Goal: Transaction & Acquisition: Purchase product/service

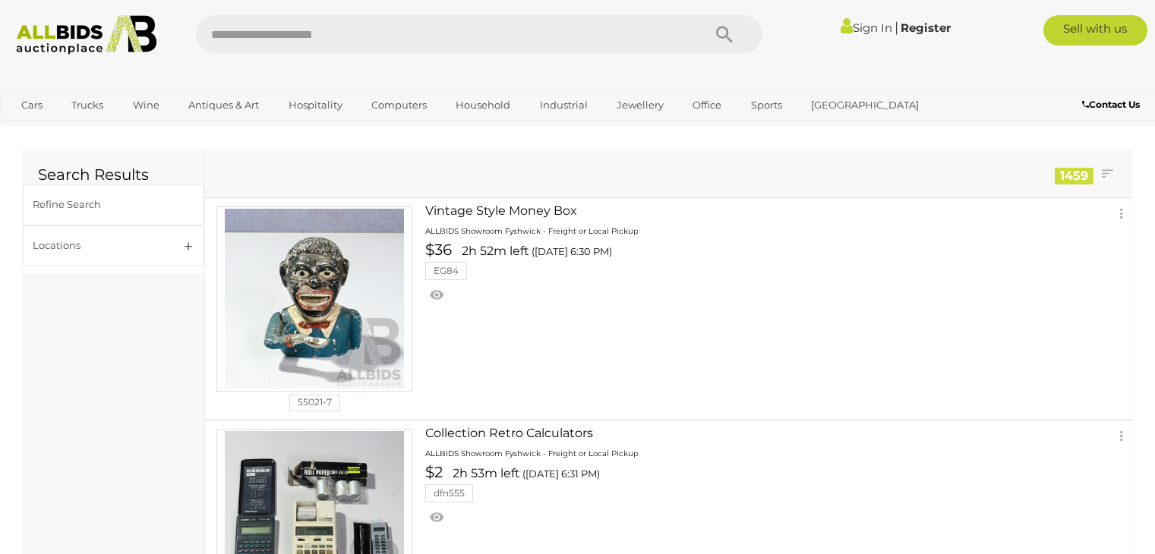
click at [73, 43] on img at bounding box center [86, 34] width 156 height 39
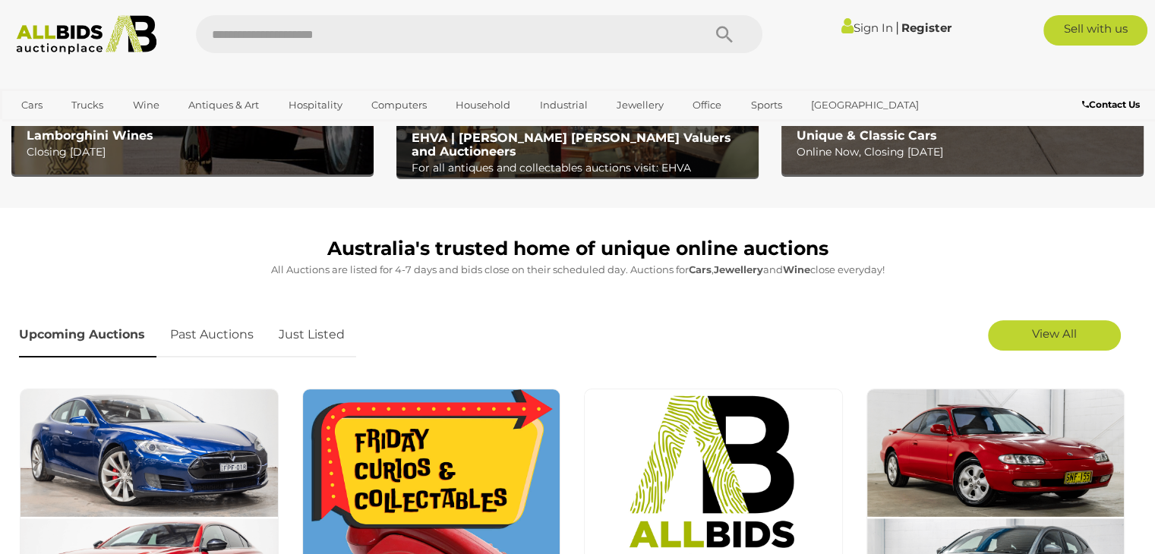
scroll to position [462, 0]
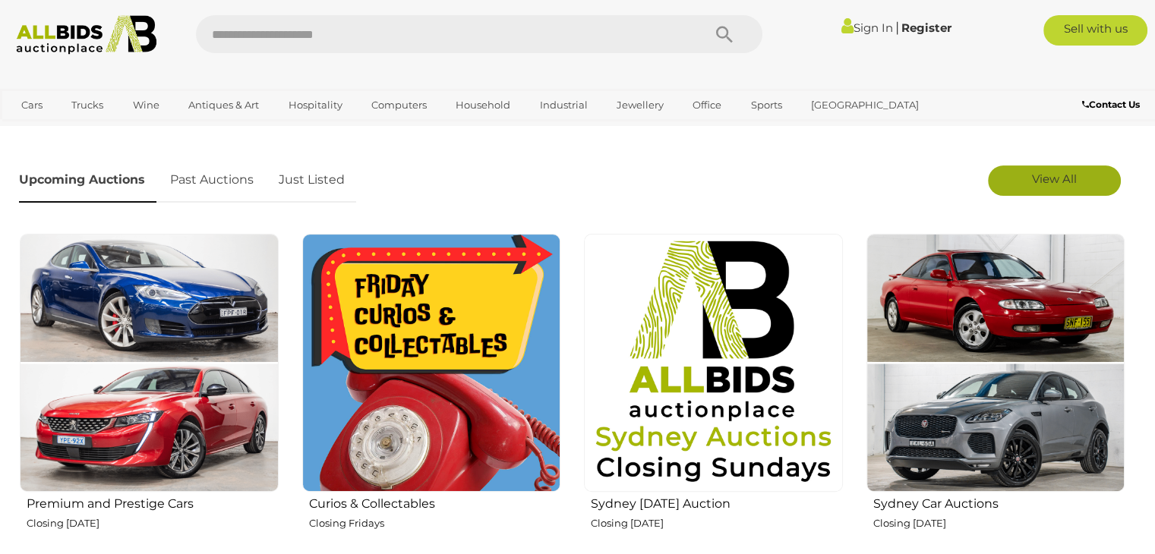
click at [1045, 188] on link "View All" at bounding box center [1054, 181] width 133 height 30
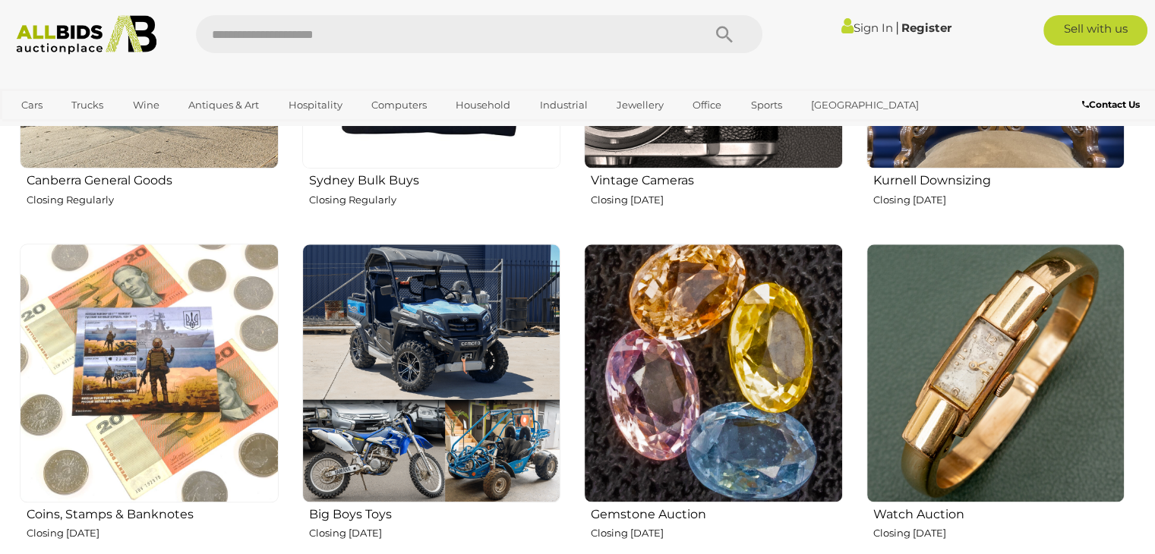
scroll to position [1582, 0]
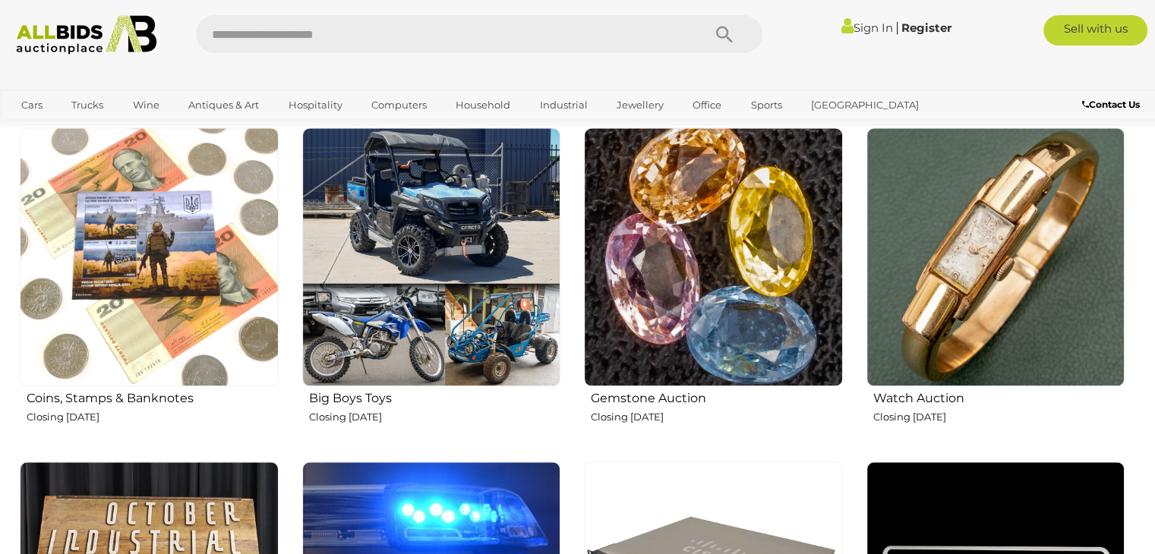
click at [446, 249] on img at bounding box center [431, 257] width 259 height 259
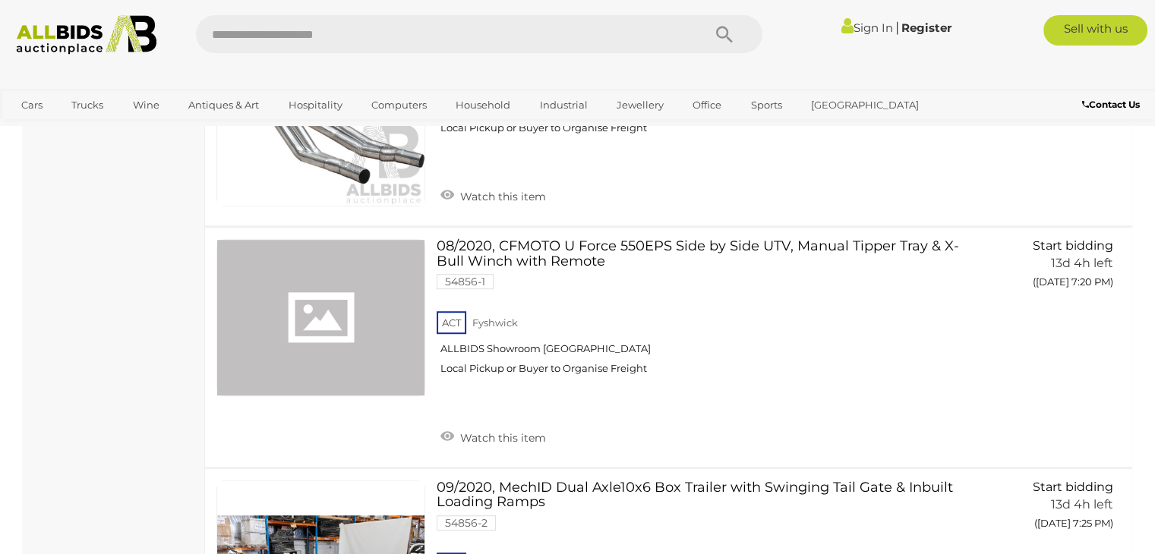
scroll to position [985, 0]
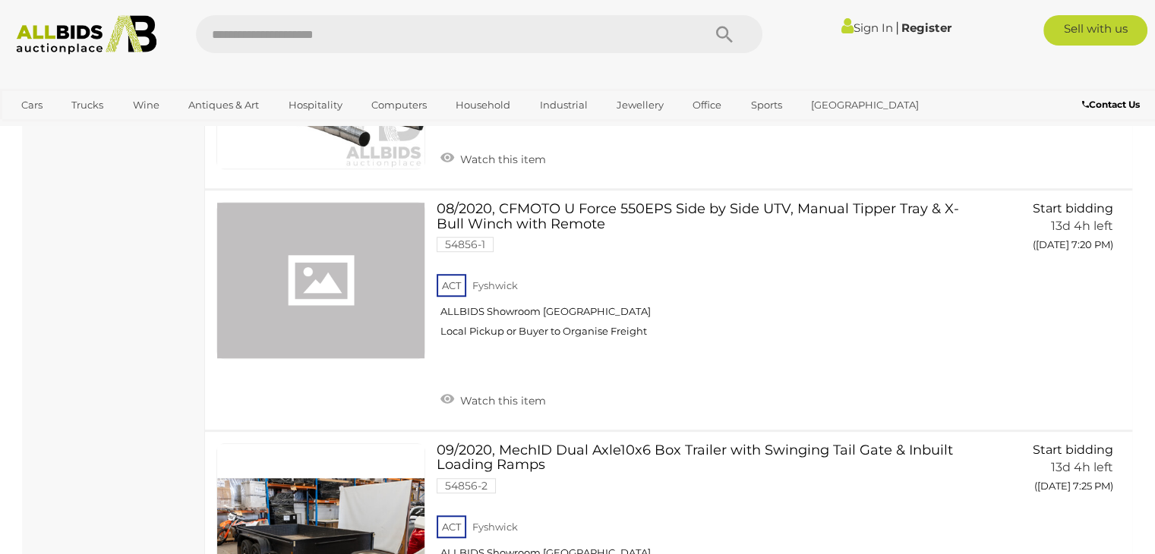
click at [844, 29] on link "Sign In" at bounding box center [866, 27] width 52 height 14
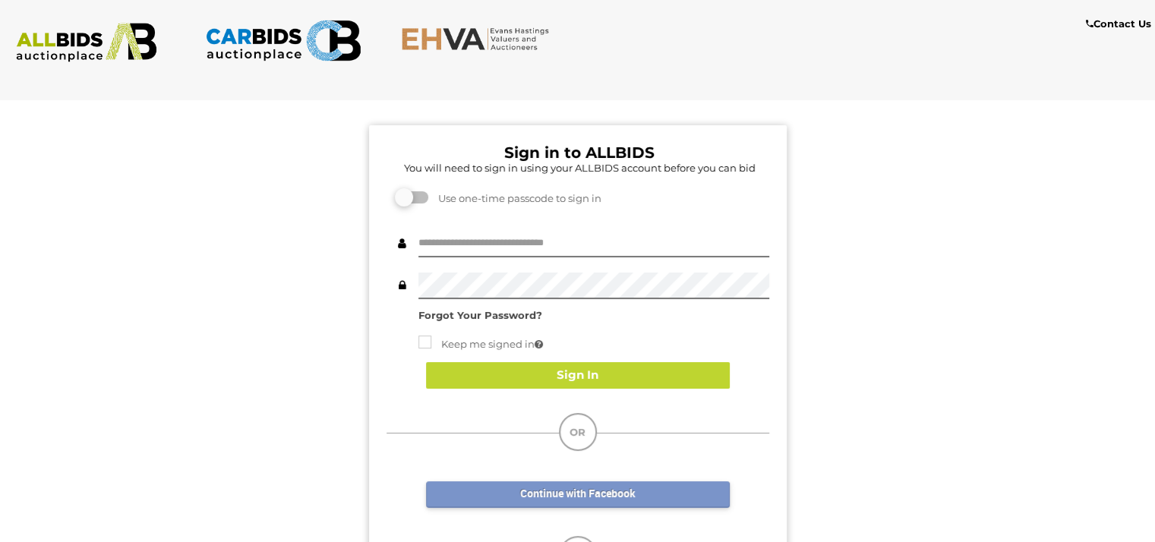
click at [607, 496] on link "Continue with Facebook" at bounding box center [578, 494] width 304 height 27
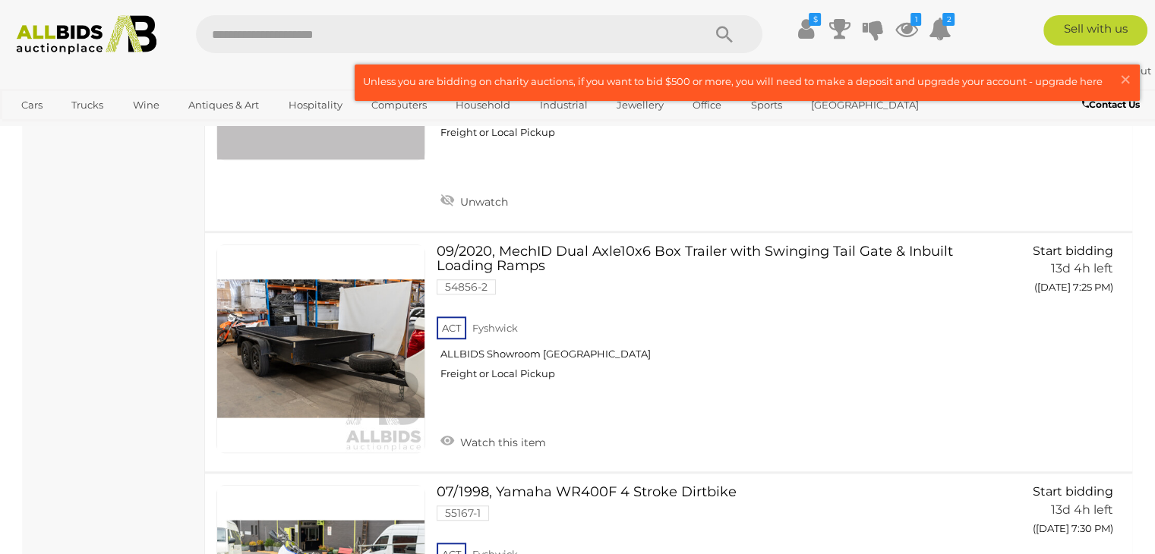
scroll to position [1181, 0]
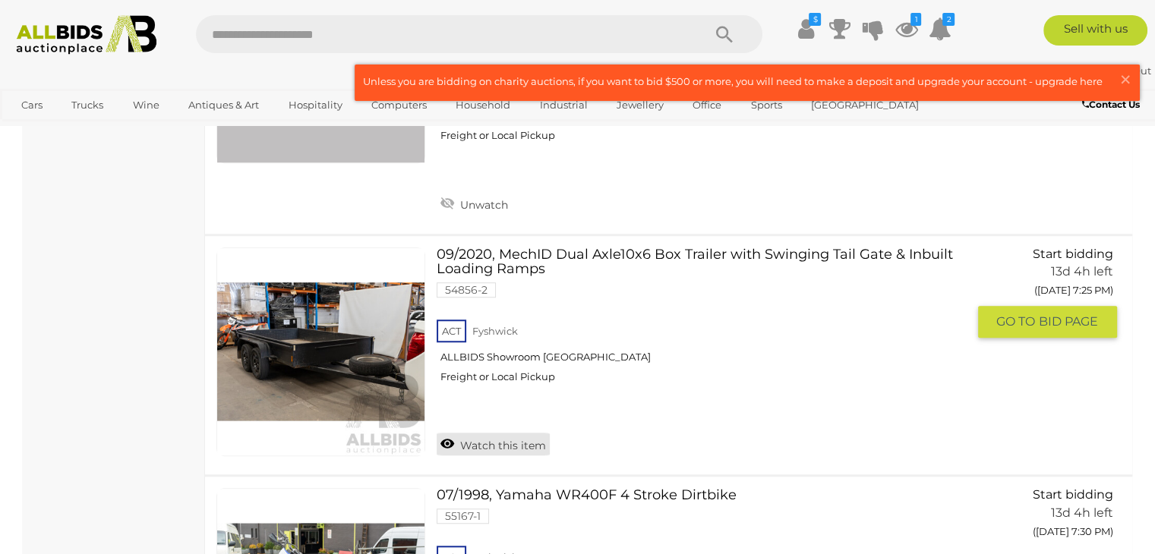
click at [449, 444] on link "Watch this item" at bounding box center [493, 444] width 113 height 23
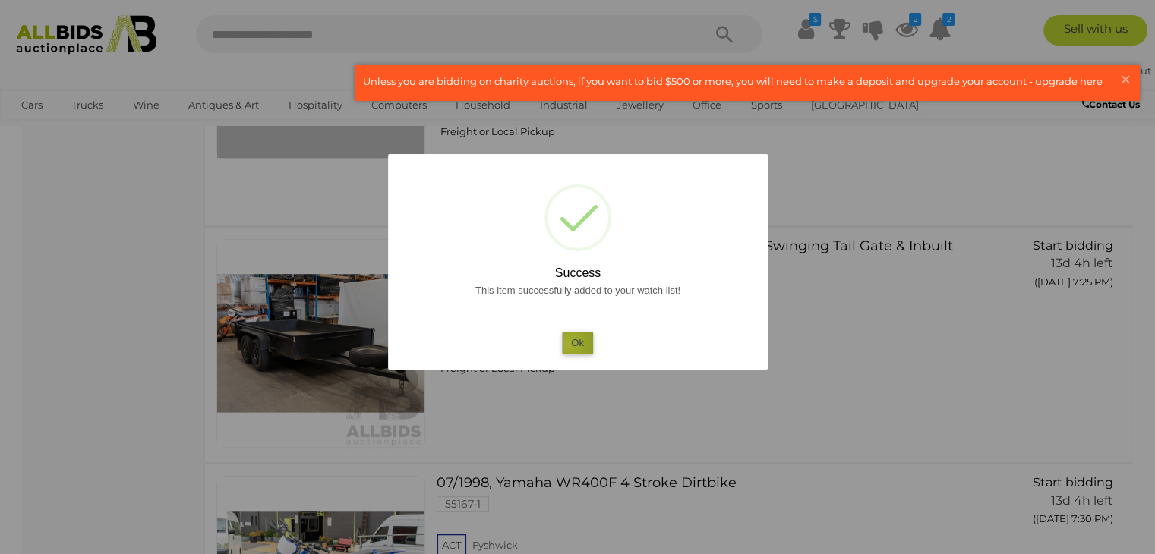
click at [568, 344] on button "Ok" at bounding box center [577, 343] width 31 height 22
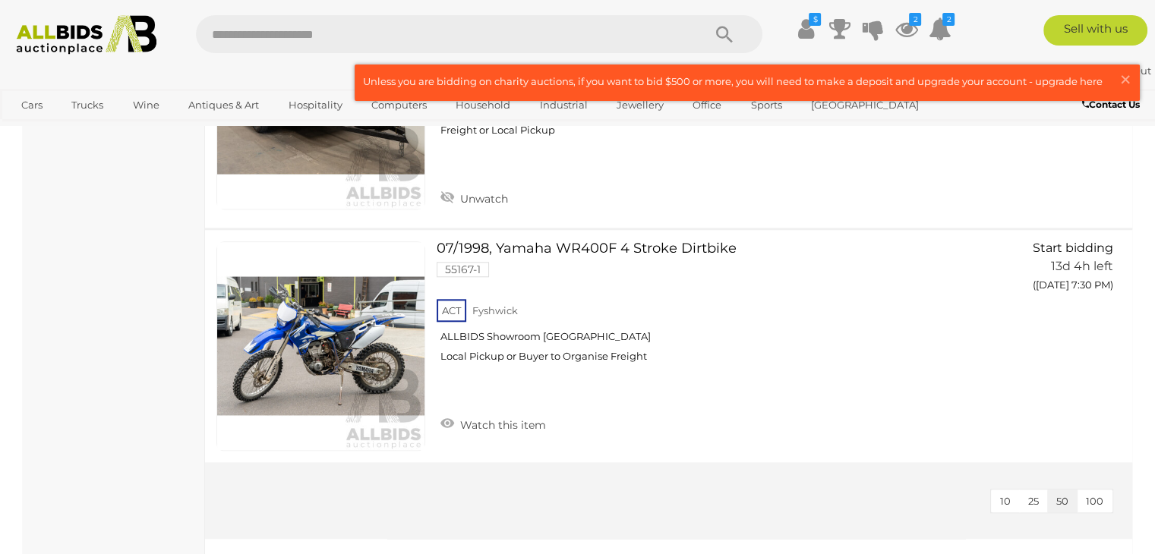
scroll to position [1424, 0]
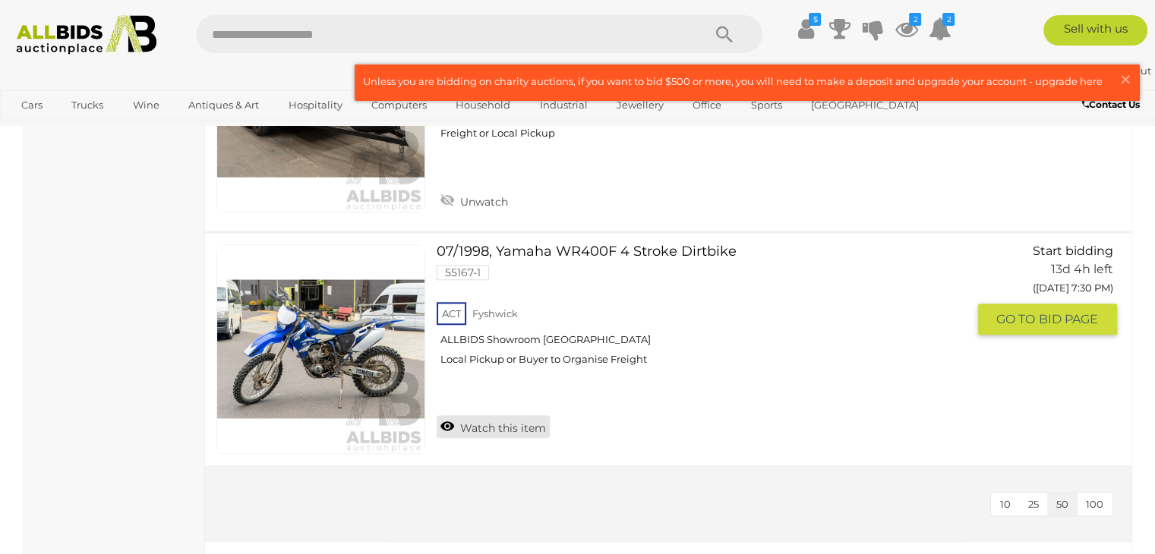
click at [446, 427] on link "Watch this item" at bounding box center [493, 426] width 113 height 23
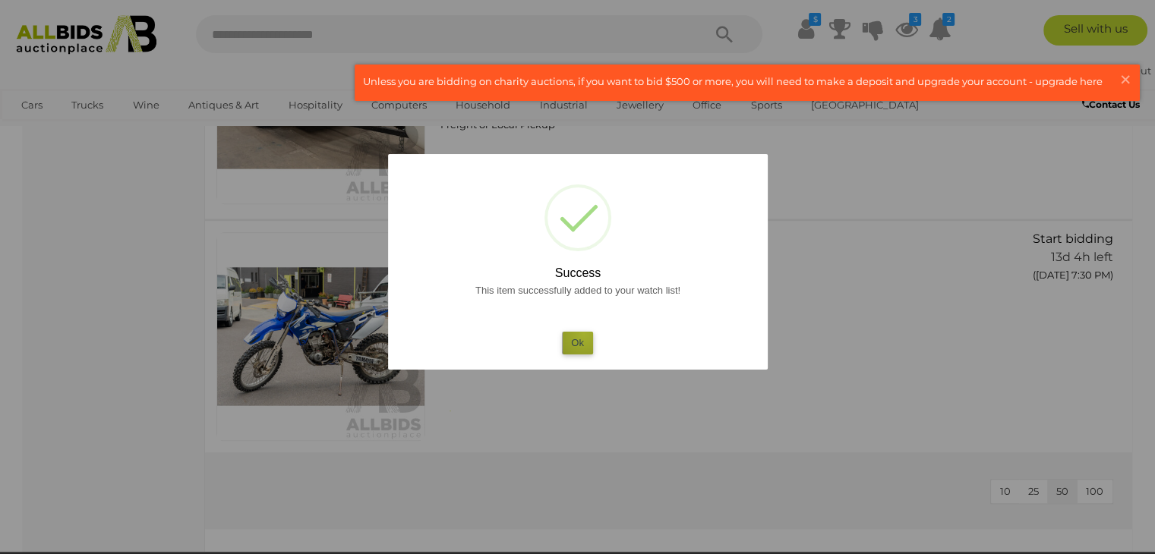
click at [584, 334] on button "Ok" at bounding box center [577, 343] width 31 height 22
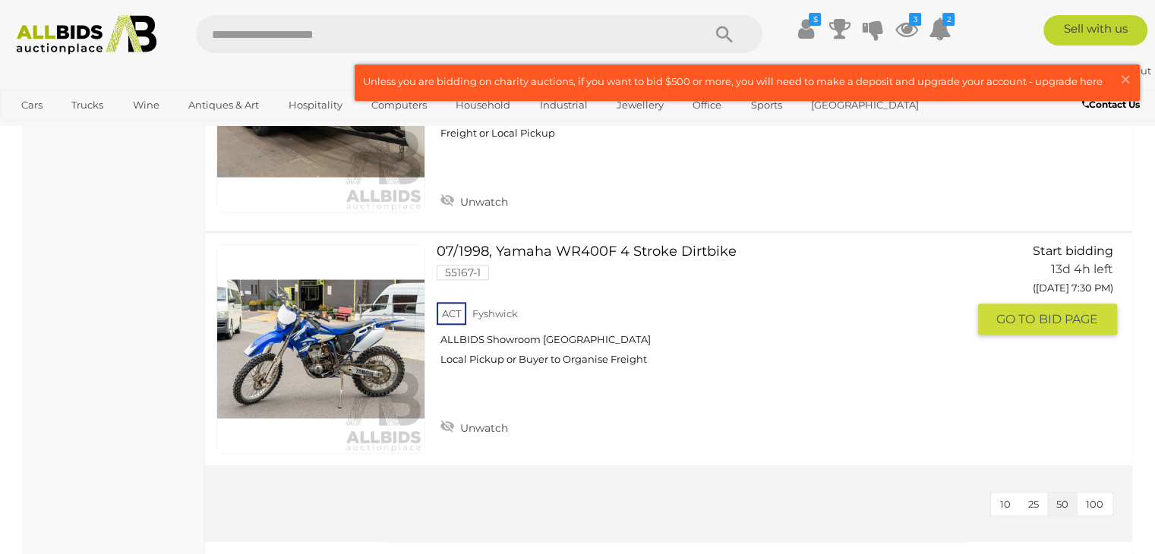
click at [616, 251] on link "07/1998, Yamaha WR400F 4 Stroke Dirtbike 55167-1 ACT Fyshwick ALLBIDS Showroom …" at bounding box center [707, 310] width 518 height 133
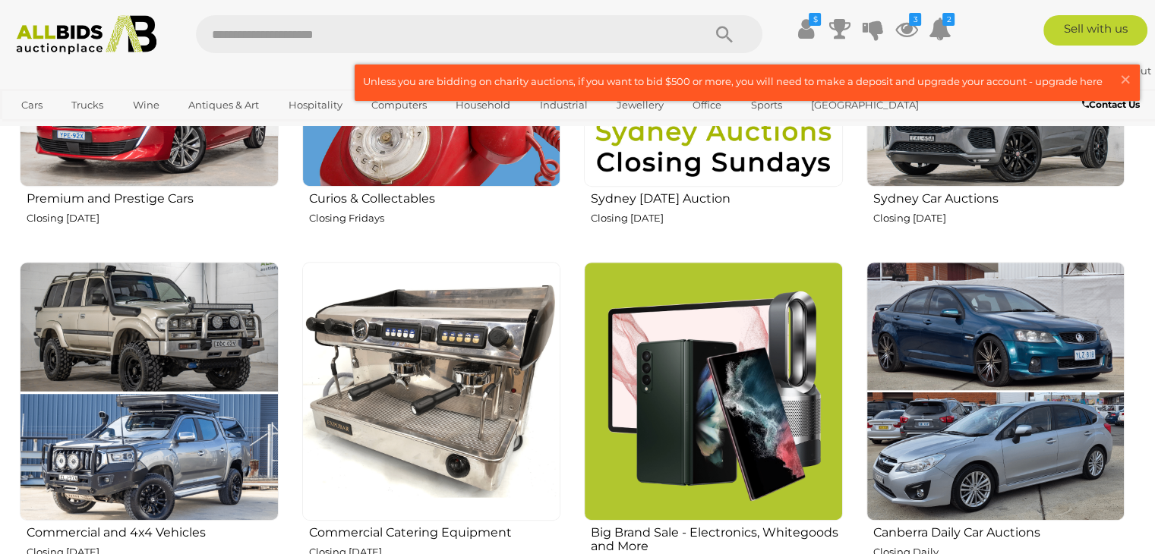
scroll to position [741, 0]
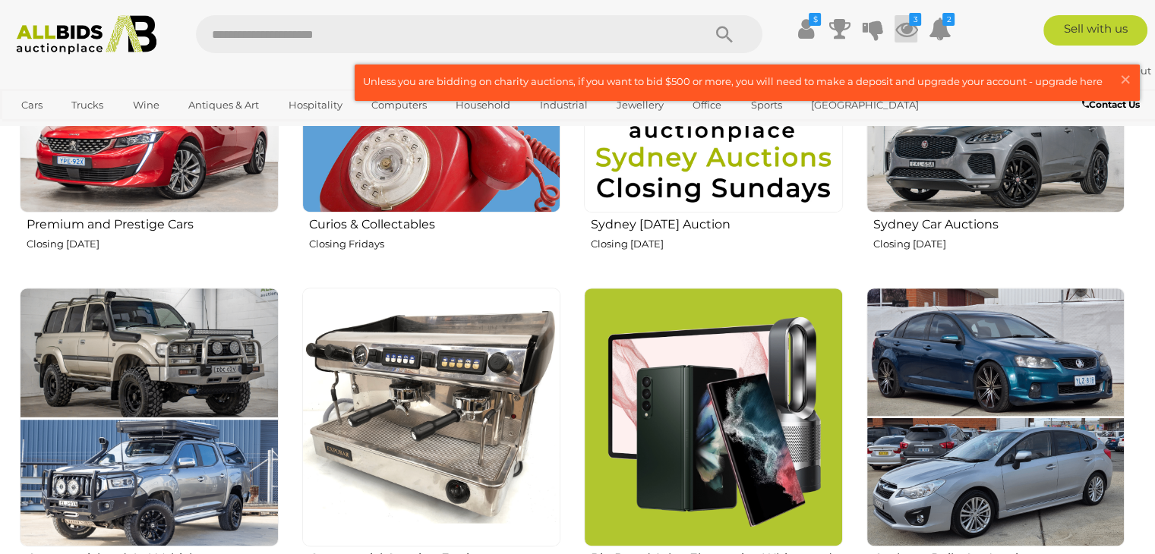
click at [903, 22] on icon at bounding box center [905, 28] width 23 height 27
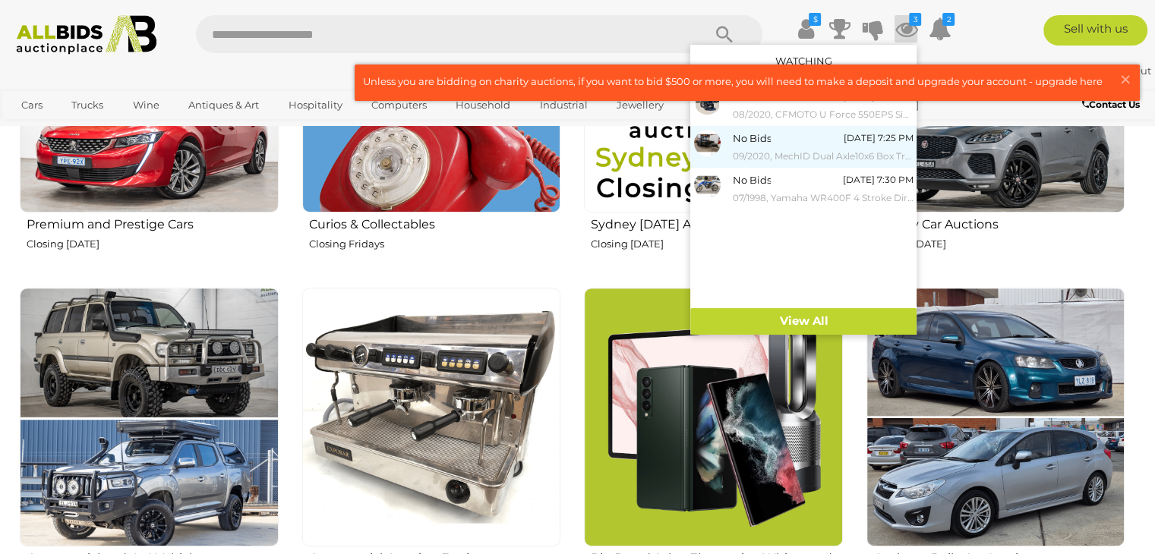
click at [778, 150] on small "09/2020, MechID Dual Axle10x6 Box Trailer with Swinging Tail Gate & Inbuilt Loa…" at bounding box center [822, 156] width 181 height 17
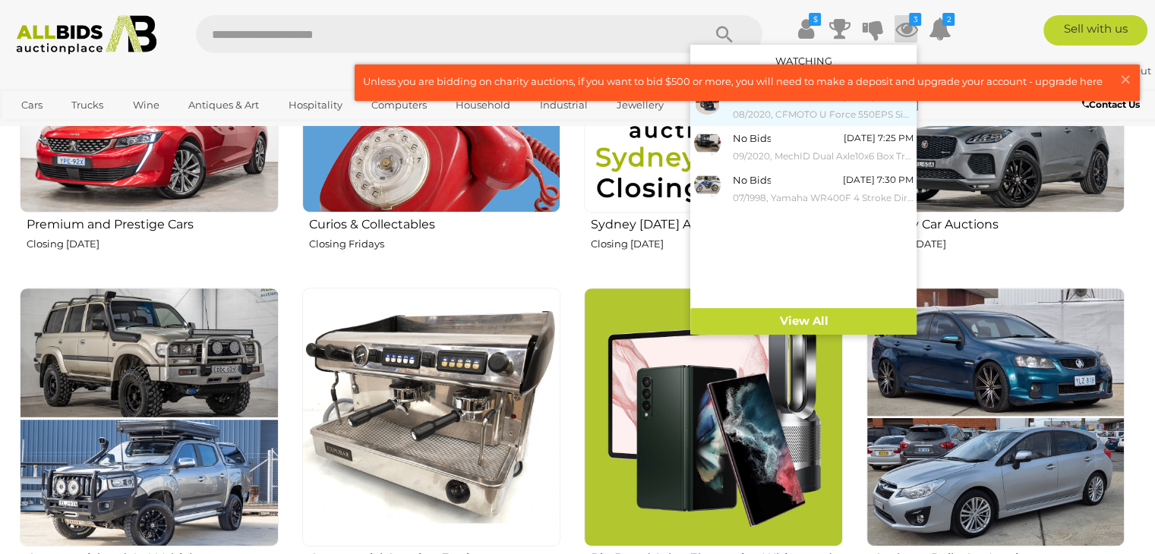
click at [708, 104] on img at bounding box center [707, 101] width 27 height 27
